Goal: Submit feedback/report problem: Submit feedback/report problem

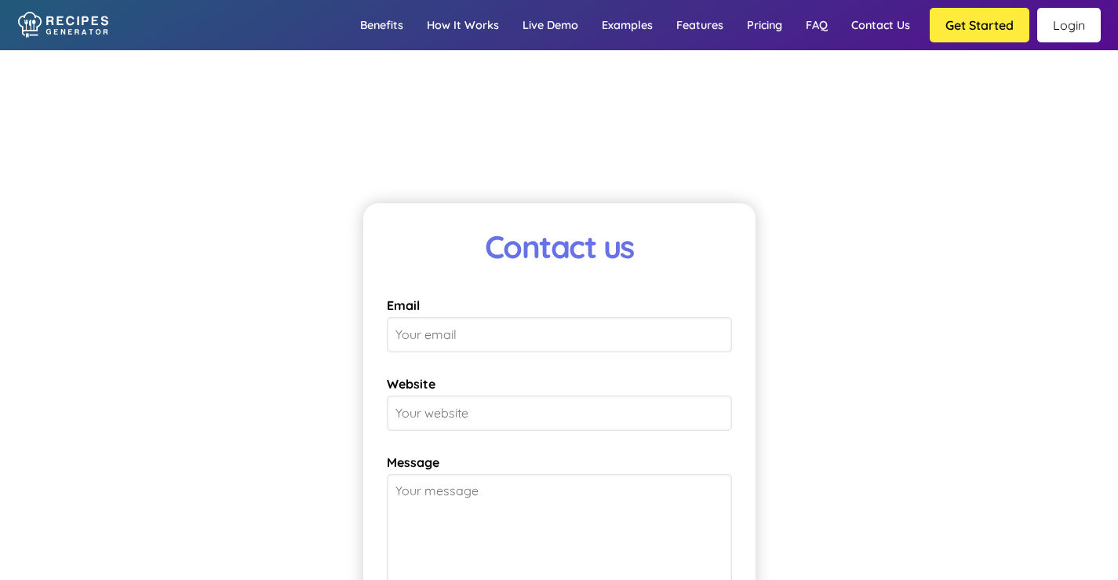
scroll to position [11274, 0]
click at [466, 333] on input "Email" at bounding box center [559, 333] width 345 height 35
type input "[EMAIL_ADDRESS][DOMAIN_NAME]"
click at [507, 413] on input "Website" at bounding box center [559, 412] width 345 height 35
type input "amateurgourmet.com"
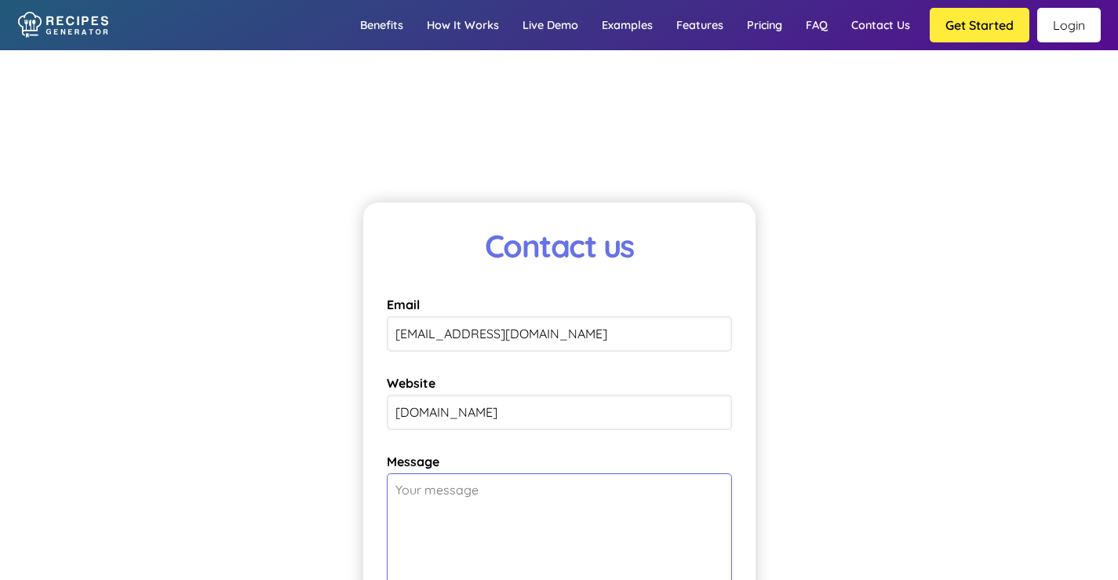
click at [518, 500] on textarea "Message" at bounding box center [559, 551] width 345 height 157
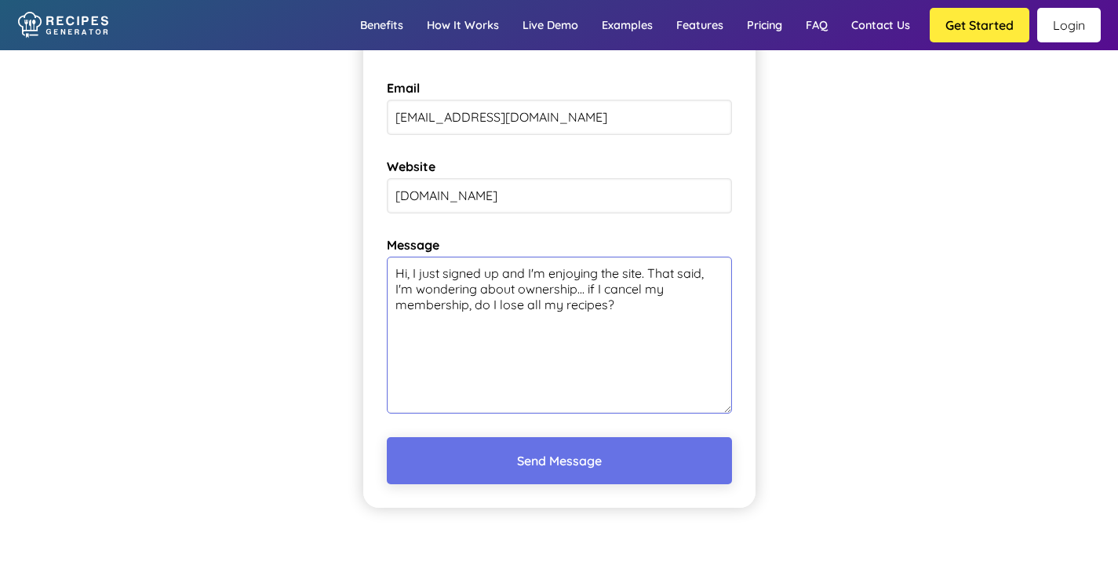
scroll to position [11504, 0]
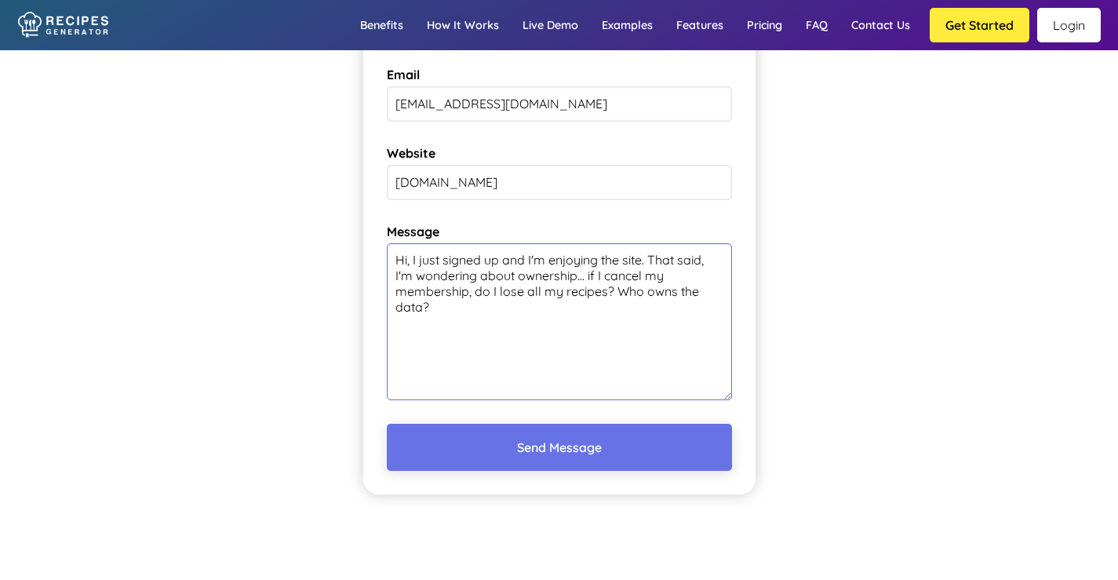
type textarea "Hi, I just signed up and I'm enjoying the site. That said, I'm wondering about …"
click at [550, 469] on form "Contact us Email heyadamroberts@gmail.com Website amateurgourmet.com Message Hi…" at bounding box center [559, 234] width 392 height 522
click at [551, 460] on button "Send Message" at bounding box center [559, 447] width 345 height 47
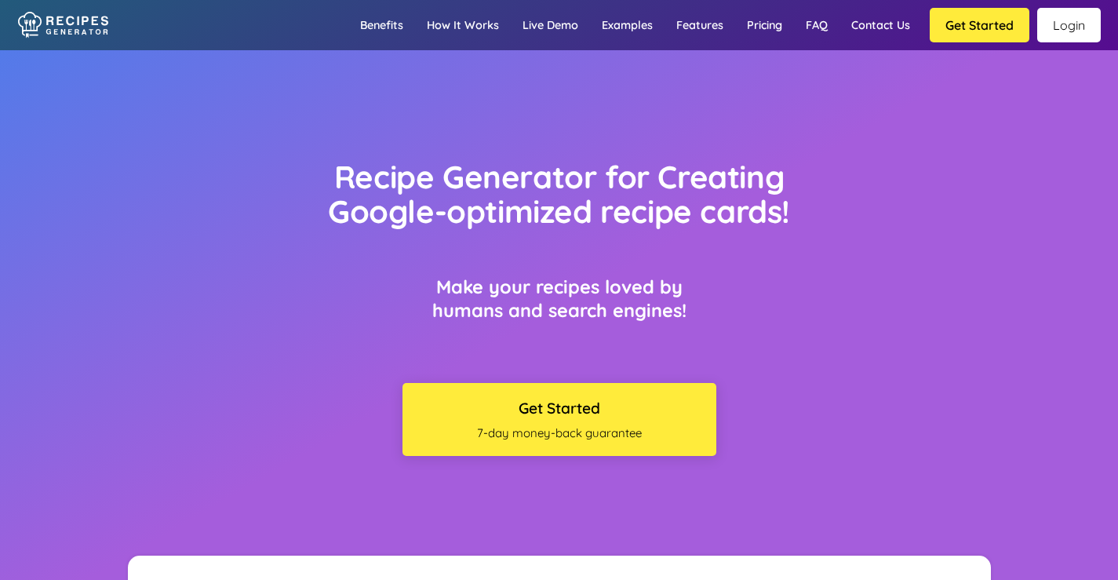
scroll to position [8250, 0]
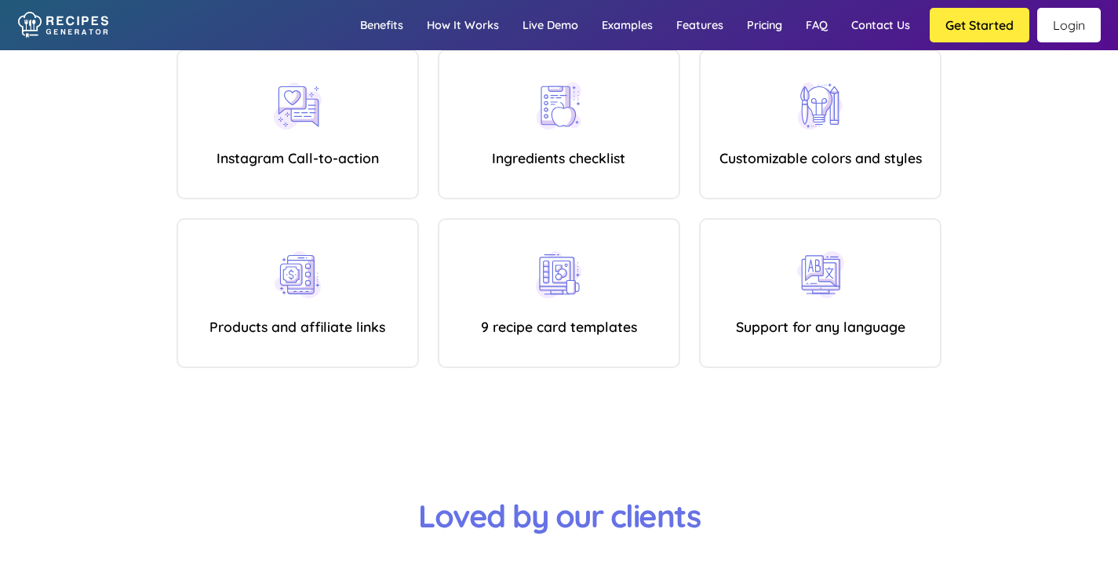
click at [1048, 9] on link "Login" at bounding box center [1069, 25] width 64 height 35
